Goal: Transaction & Acquisition: Obtain resource

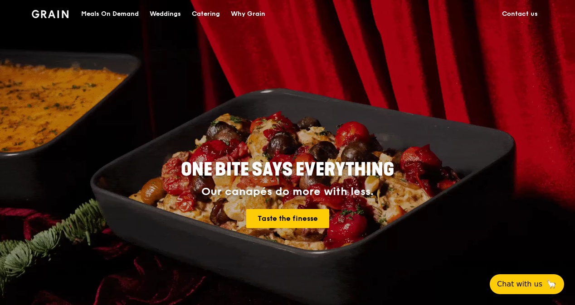
click at [199, 13] on div "Catering" at bounding box center [206, 13] width 28 height 27
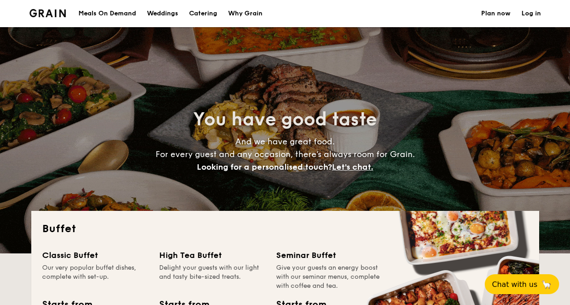
select select
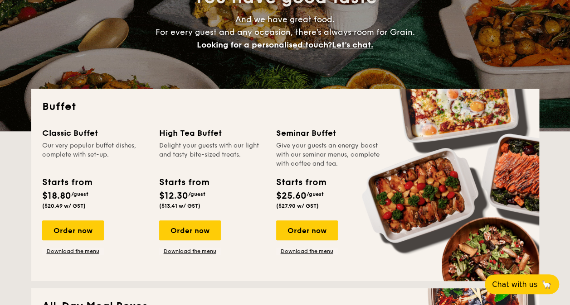
scroll to position [136, 0]
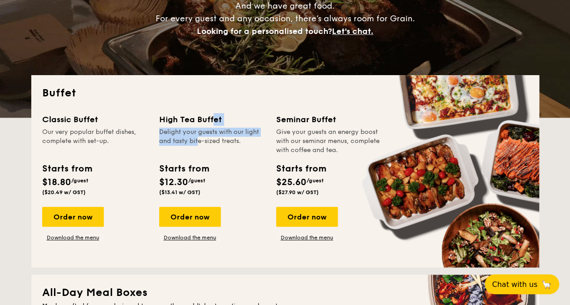
drag, startPoint x: 183, startPoint y: 117, endPoint x: 181, endPoint y: 139, distance: 21.8
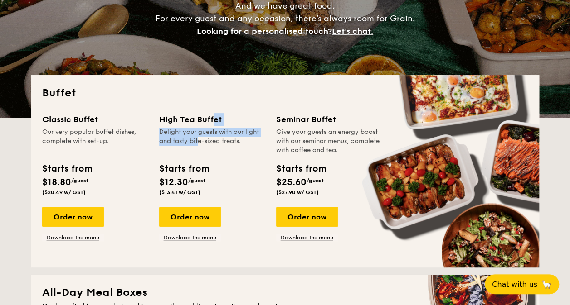
click at [181, 139] on div "High Tea Buffet Delight your guests with our light and tasty bite-sized treats." at bounding box center [212, 134] width 106 height 42
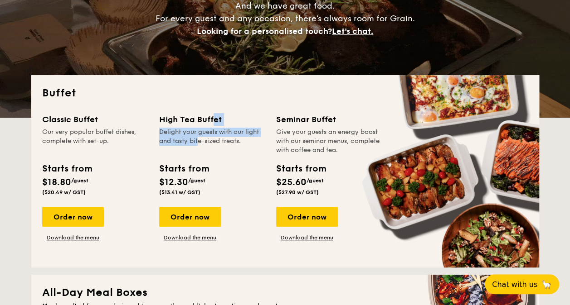
click at [181, 139] on div "Delight your guests with our light and tasty bite-sized treats." at bounding box center [212, 141] width 106 height 27
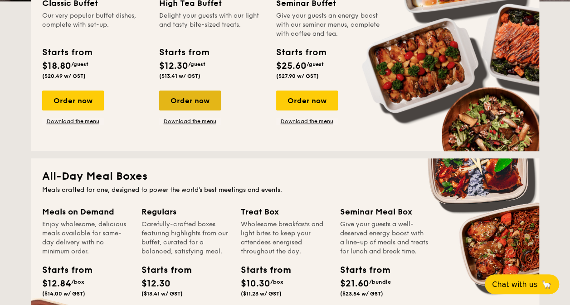
scroll to position [227, 0]
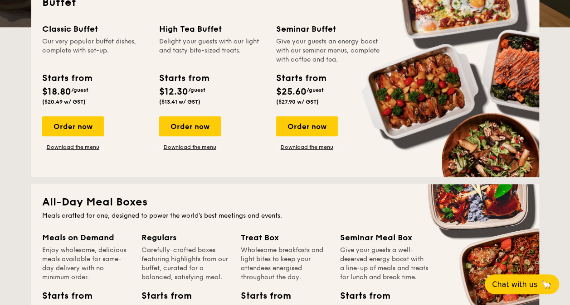
drag, startPoint x: 183, startPoint y: 121, endPoint x: 167, endPoint y: 160, distance: 42.9
click at [166, 161] on div "Classic Buffet Our very popular buffet dishes, complete with set-up. Starts fro…" at bounding box center [285, 95] width 486 height 144
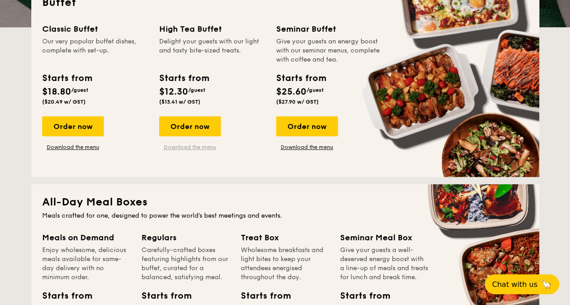
click at [174, 148] on link "Download the menu" at bounding box center [190, 147] width 62 height 7
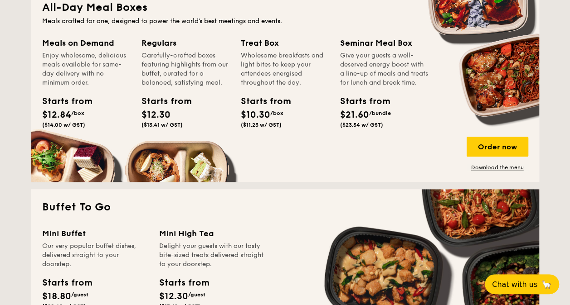
scroll to position [408, 0]
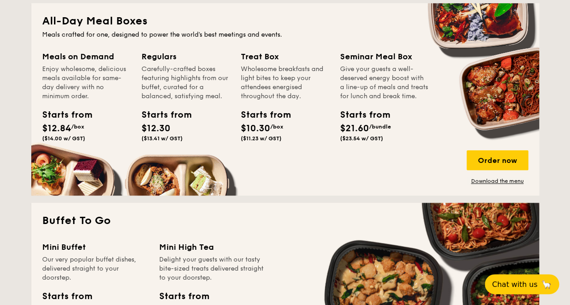
drag, startPoint x: 267, startPoint y: 55, endPoint x: 257, endPoint y: 137, distance: 82.8
click at [257, 137] on div "Treat Box Wholesome breakfasts and light bites to keep your attendees energised…" at bounding box center [285, 97] width 88 height 95
click at [257, 137] on span "($11.23 w/ GST)" at bounding box center [261, 139] width 41 height 6
click at [257, 53] on div "Treat Box" at bounding box center [285, 56] width 88 height 13
drag, startPoint x: 257, startPoint y: 48, endPoint x: 253, endPoint y: 114, distance: 66.3
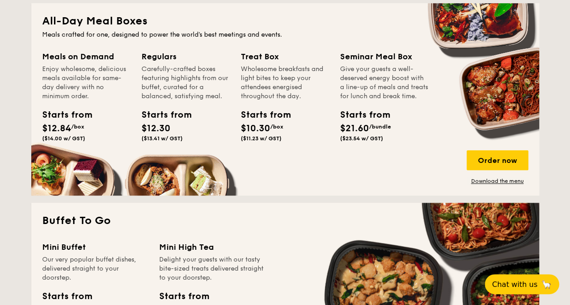
click at [253, 114] on div "All-Day Meal Boxes Meals crafted for one, designed to power the world's best me…" at bounding box center [285, 99] width 508 height 193
click at [253, 114] on div "Starts from" at bounding box center [261, 115] width 41 height 14
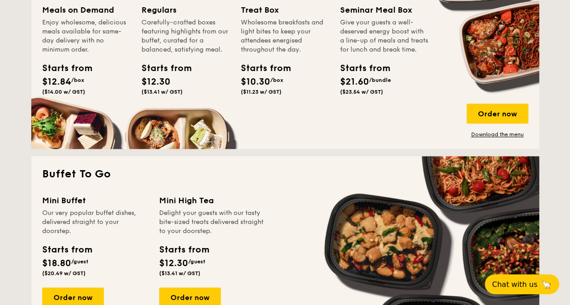
scroll to position [363, 0]
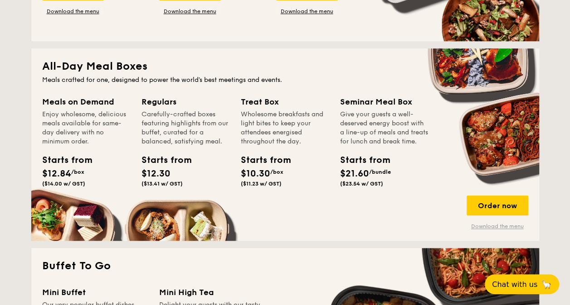
click at [510, 228] on link "Download the menu" at bounding box center [497, 226] width 62 height 7
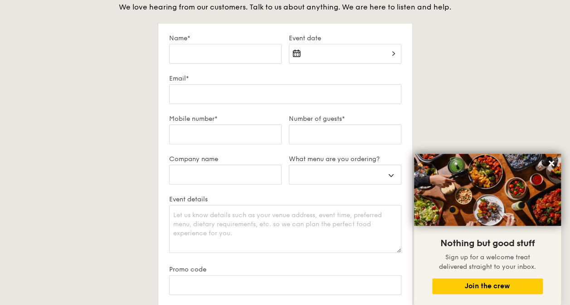
scroll to position [1722, 0]
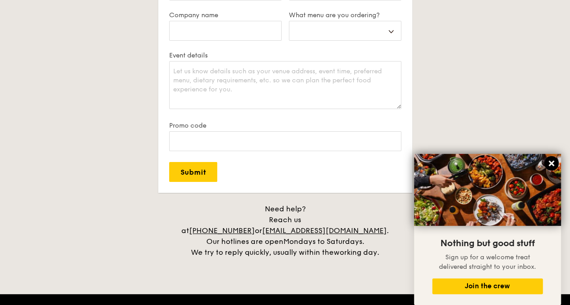
click at [551, 166] on icon at bounding box center [551, 164] width 8 height 8
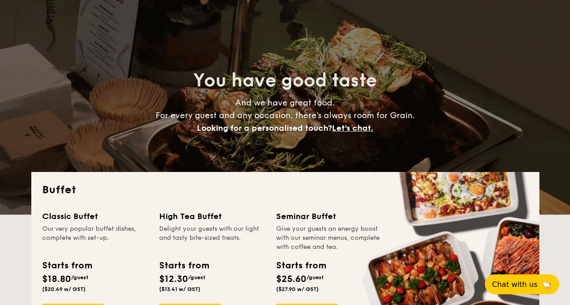
scroll to position [91, 0]
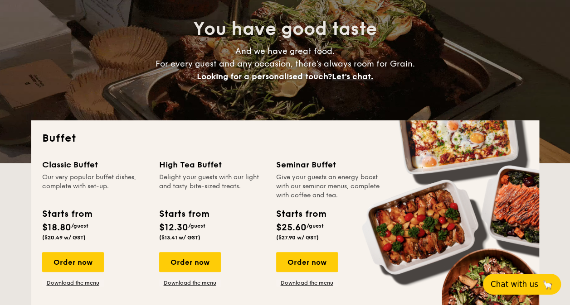
click at [512, 280] on span "Chat with us" at bounding box center [514, 284] width 48 height 9
